Goal: Obtain resource: Obtain resource

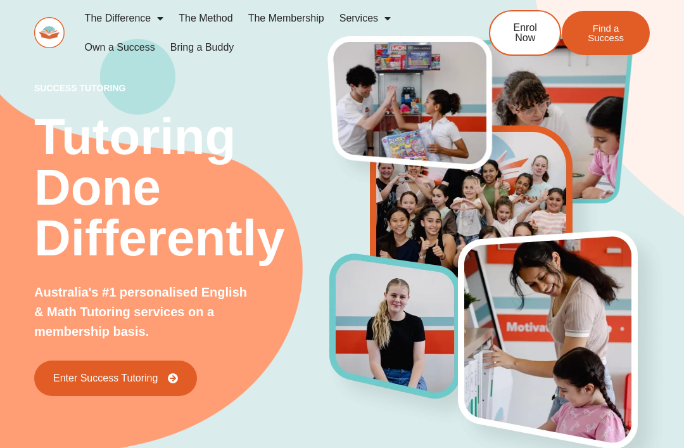
click at [364, 16] on link "Services" at bounding box center [365, 18] width 67 height 29
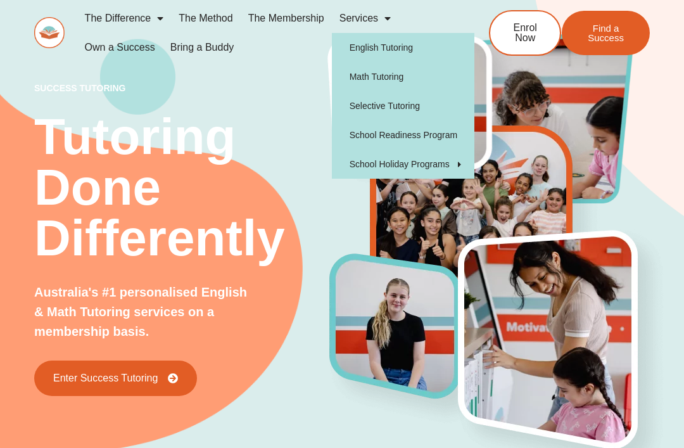
click at [397, 49] on link "English Tutoring" at bounding box center [403, 47] width 143 height 29
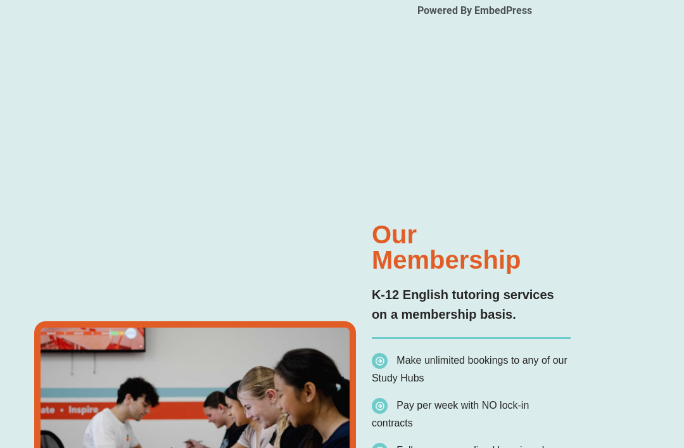
scroll to position [2269, 0]
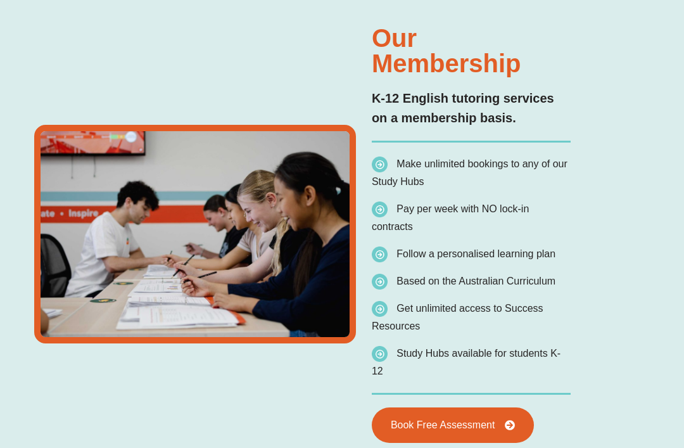
type input "*"
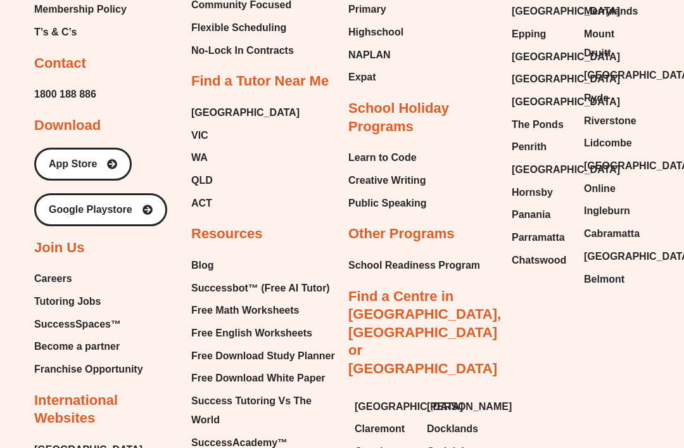
scroll to position [4918, 0]
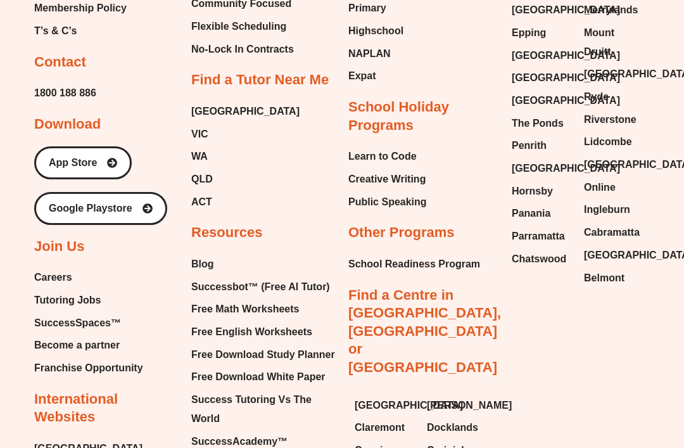
click at [281, 323] on span "Free English Worksheets" at bounding box center [251, 332] width 121 height 19
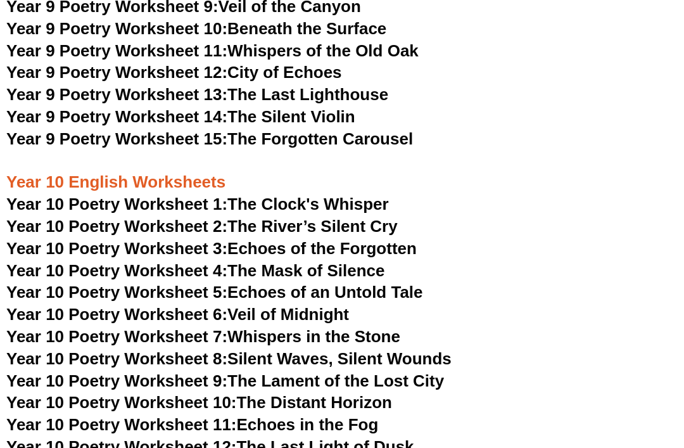
scroll to position [8231, 0]
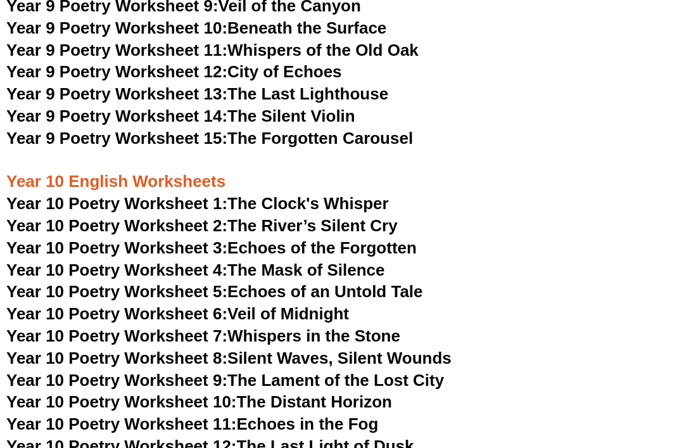
click at [58, 150] on h3 "Year 10 English Worksheets" at bounding box center [341, 171] width 671 height 43
click at [38, 194] on span "Year 10 Poetry Worksheet 1:" at bounding box center [116, 203] width 221 height 19
